Goal: Register for event/course

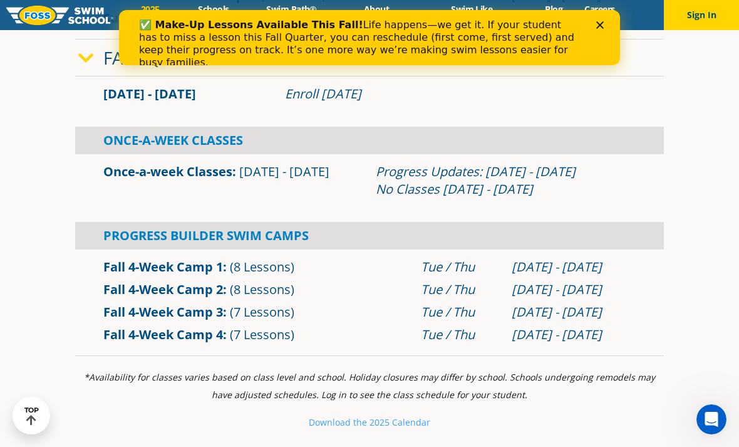
scroll to position [795, 0]
click at [289, 250] on div "Progress Builder Swim Camps" at bounding box center [369, 236] width 589 height 28
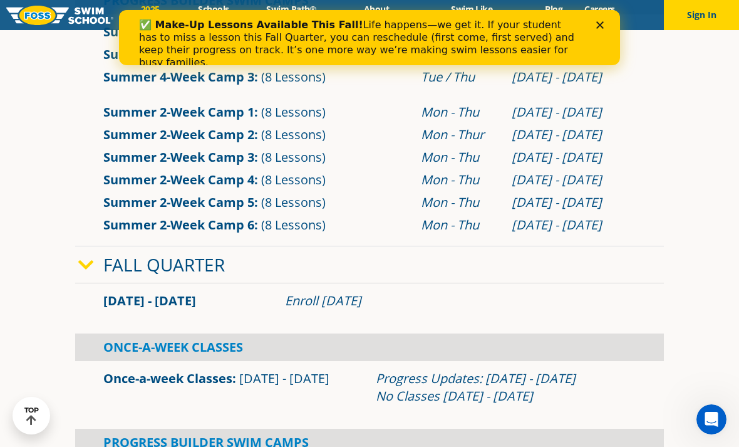
scroll to position [589, 0]
click at [194, 276] on link "Fall Quarter" at bounding box center [164, 264] width 122 height 24
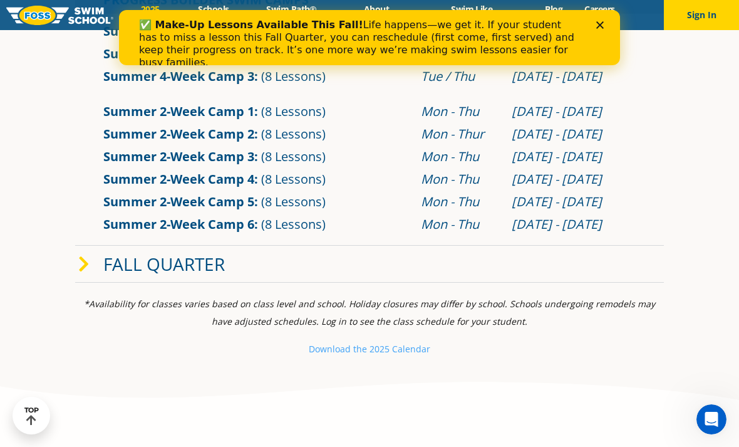
click at [219, 276] on link "Fall Quarter" at bounding box center [164, 264] width 122 height 24
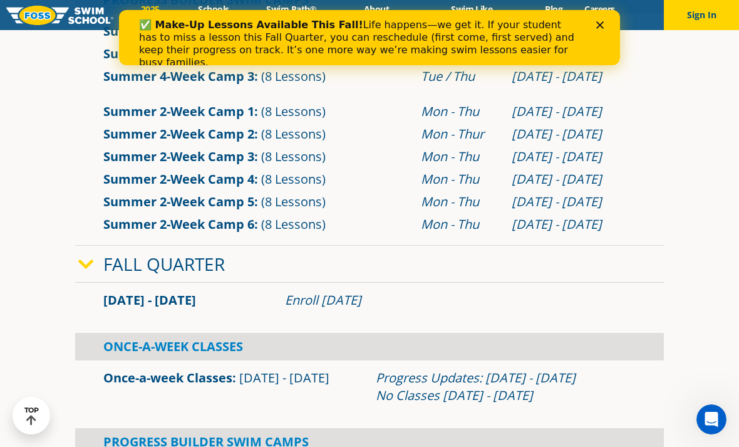
click at [362, 309] on div "Enroll [DATE]" at bounding box center [460, 300] width 351 height 18
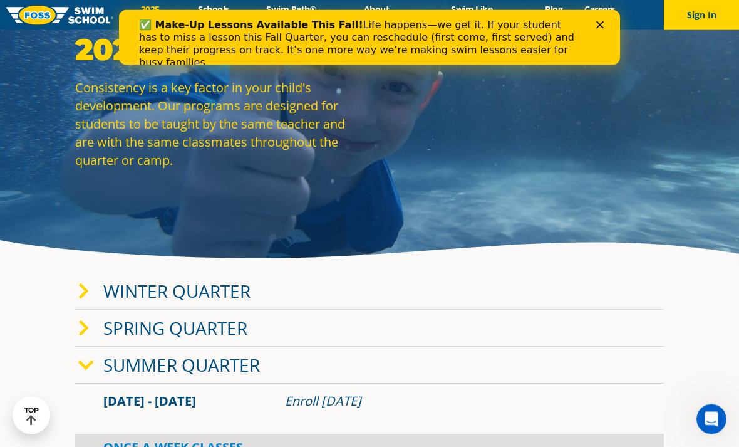
scroll to position [0, 0]
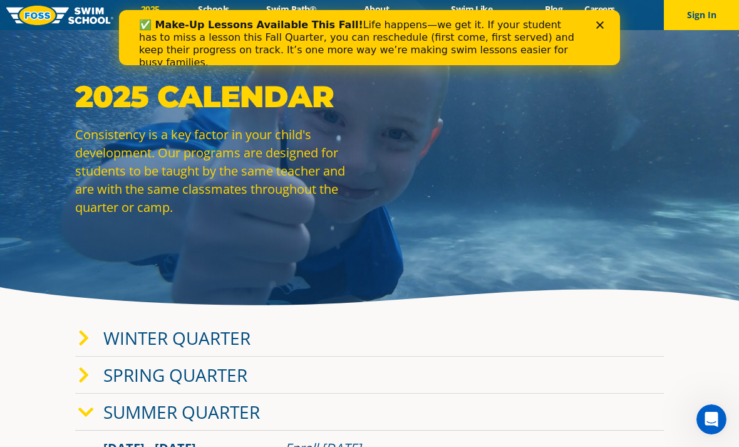
click at [606, 22] on div "Close" at bounding box center [602, 25] width 13 height 8
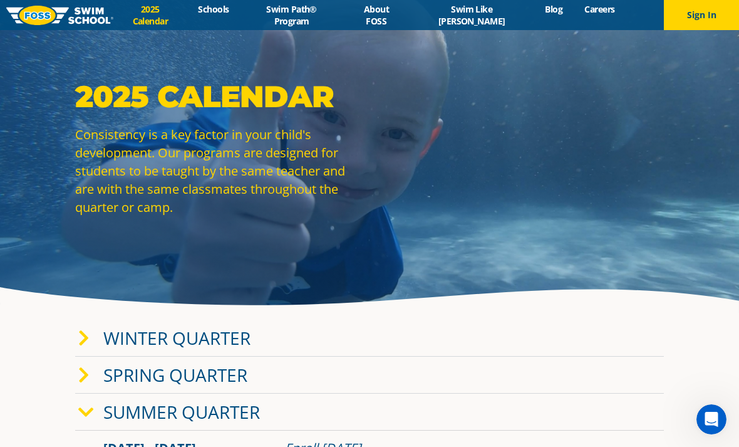
click at [236, 15] on link "Schools" at bounding box center [213, 9] width 53 height 12
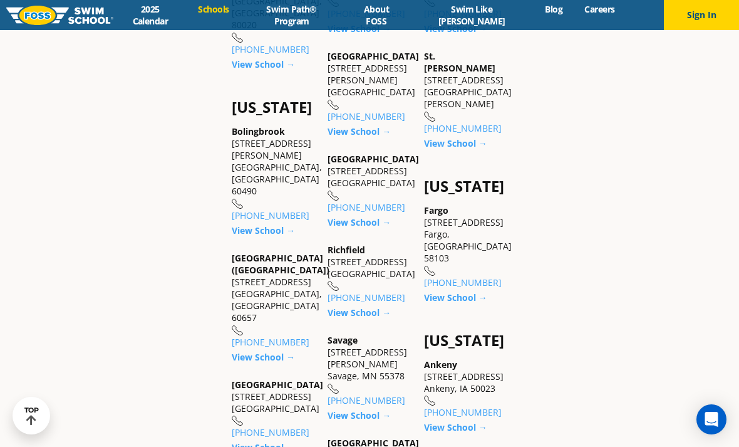
scroll to position [827, 0]
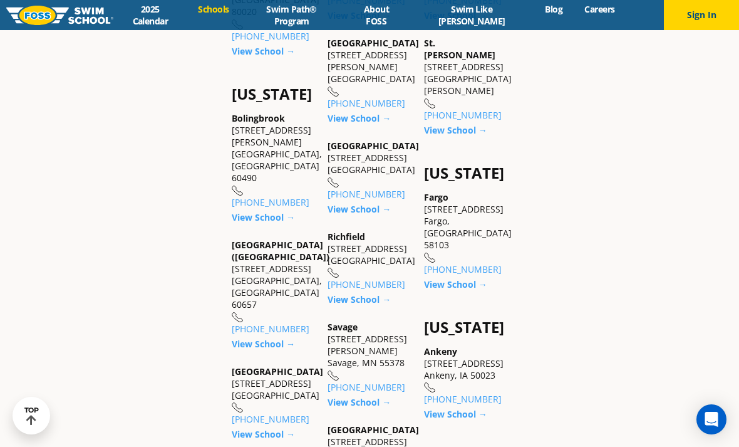
click at [477, 278] on link "View School →" at bounding box center [455, 284] width 63 height 12
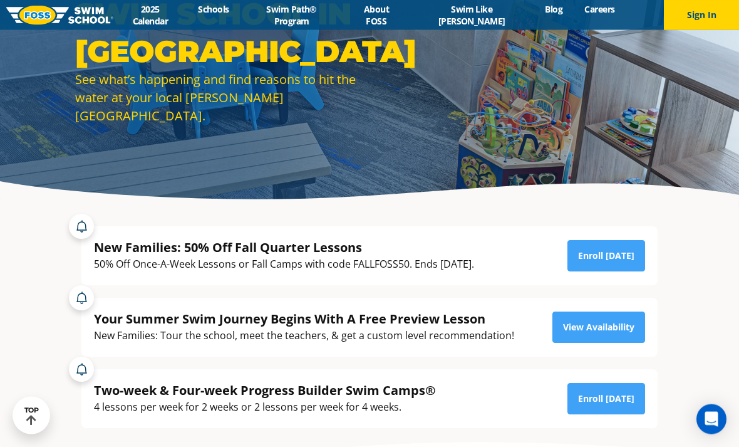
scroll to position [106, 0]
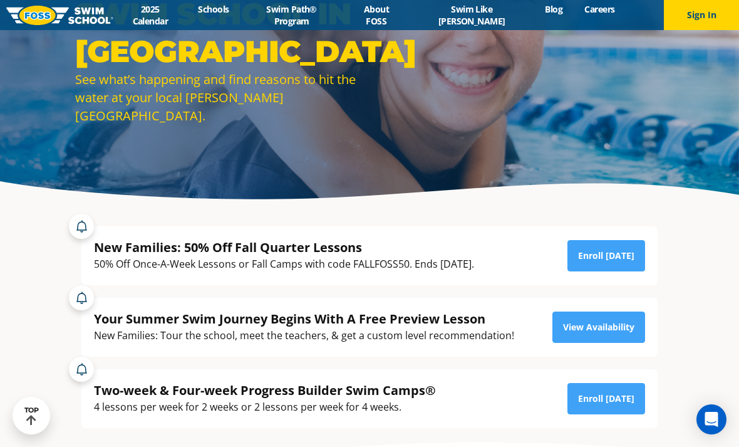
click at [618, 271] on link "Enroll Today" at bounding box center [606, 255] width 78 height 31
